Goal: Task Accomplishment & Management: Manage account settings

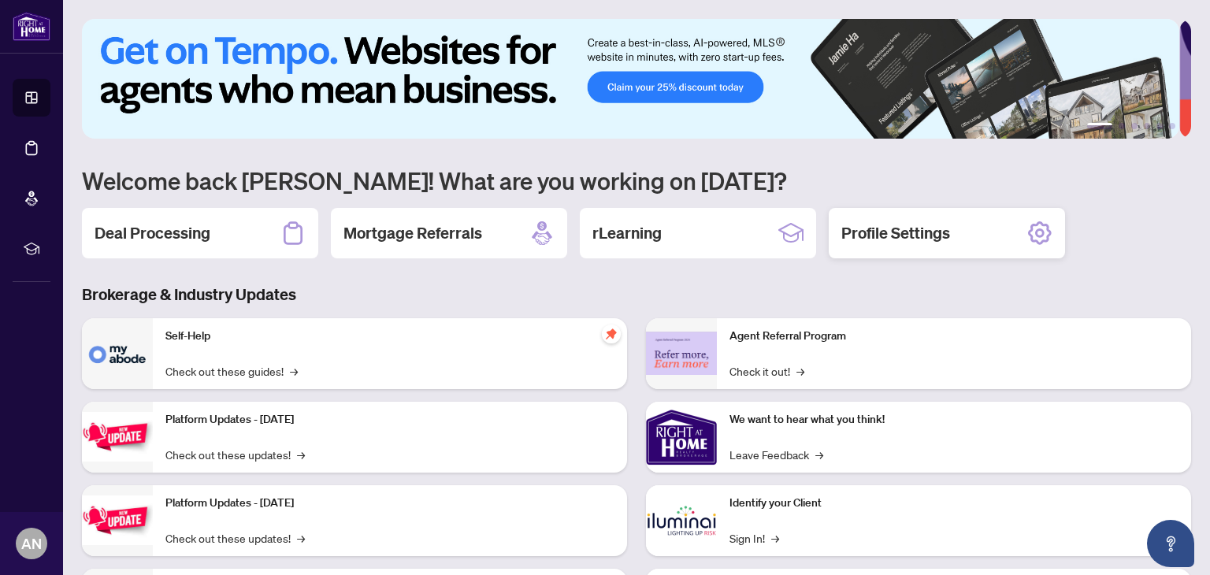
click at [881, 238] on h2 "Profile Settings" at bounding box center [895, 233] width 109 height 22
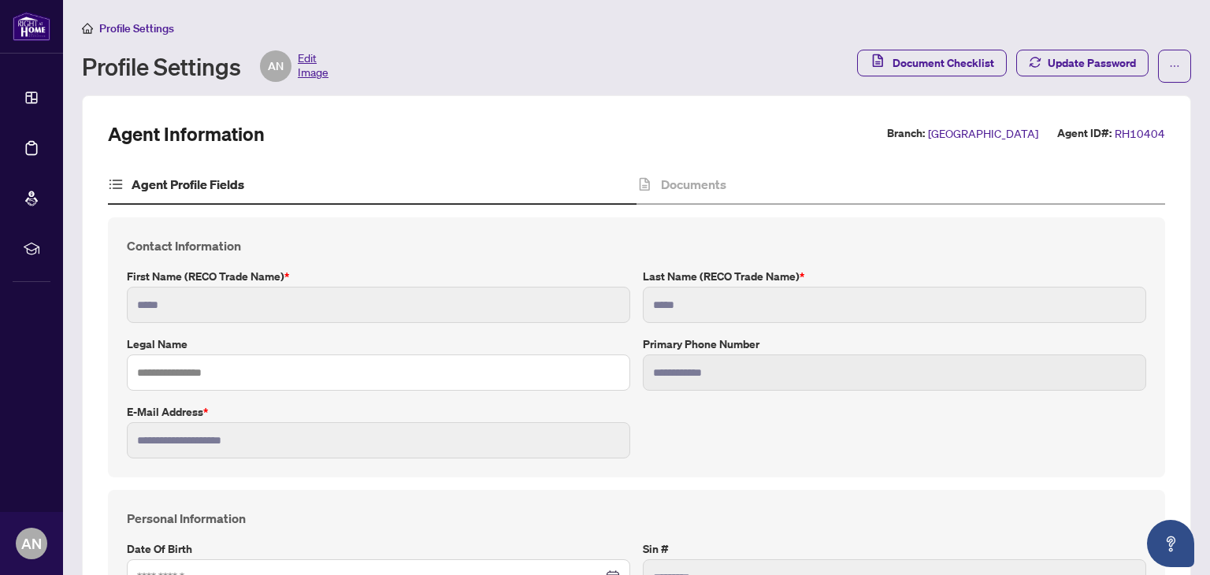
type input "****"
type input "**********"
click at [259, 519] on h4 "Personal Information" at bounding box center [636, 518] width 1019 height 19
